Goal: Task Accomplishment & Management: Complete application form

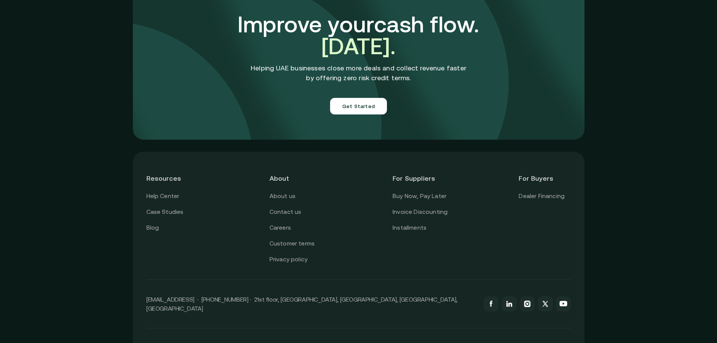
scroll to position [2641, 0]
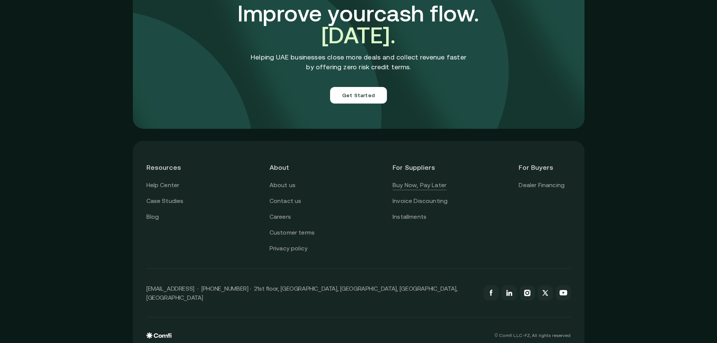
click at [432, 180] on link "Buy Now, Pay Later" at bounding box center [420, 185] width 54 height 10
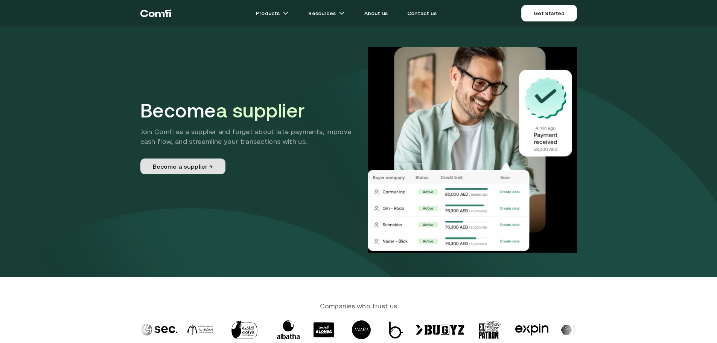
click at [207, 167] on link "Become a supplier →" at bounding box center [182, 166] width 85 height 16
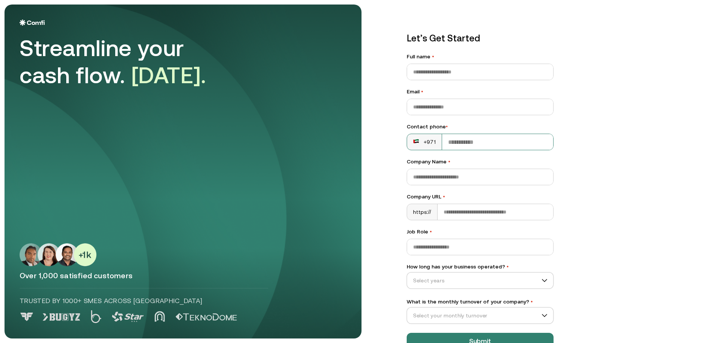
click at [431, 143] on div "+971" at bounding box center [424, 142] width 23 height 8
